Goal: Information Seeking & Learning: Find specific fact

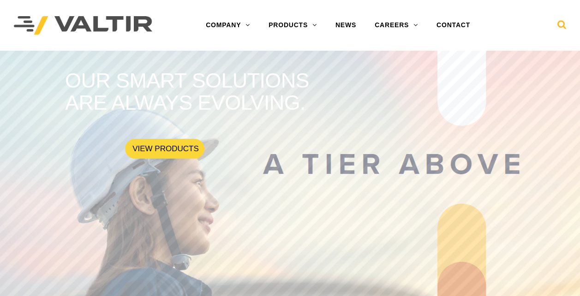
click at [560, 26] on icon at bounding box center [561, 27] width 9 height 14
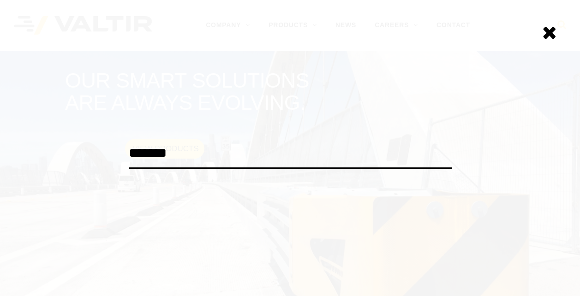
type input "*******"
click input "******" at bounding box center [0, 0] width 0 height 0
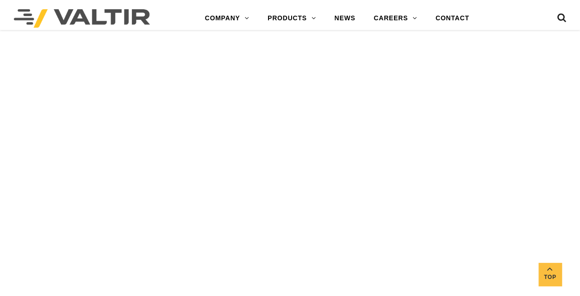
scroll to position [900, 0]
